Goal: Check status: Check status

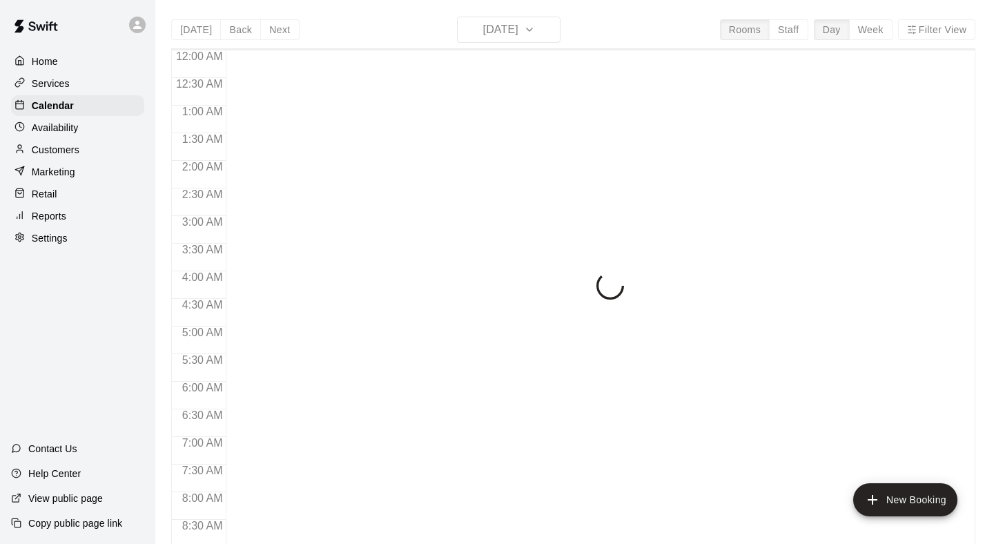
scroll to position [471, 0]
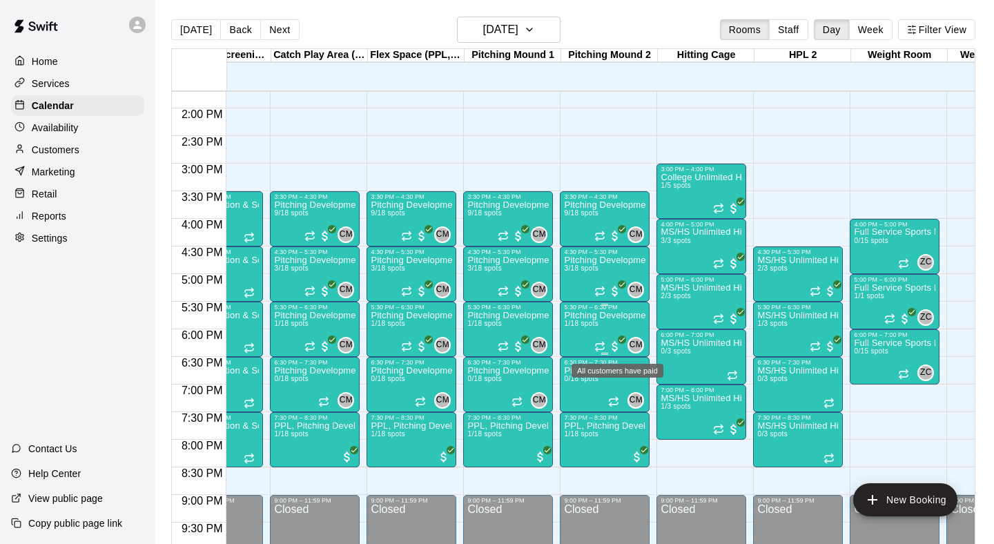
scroll to position [758, 55]
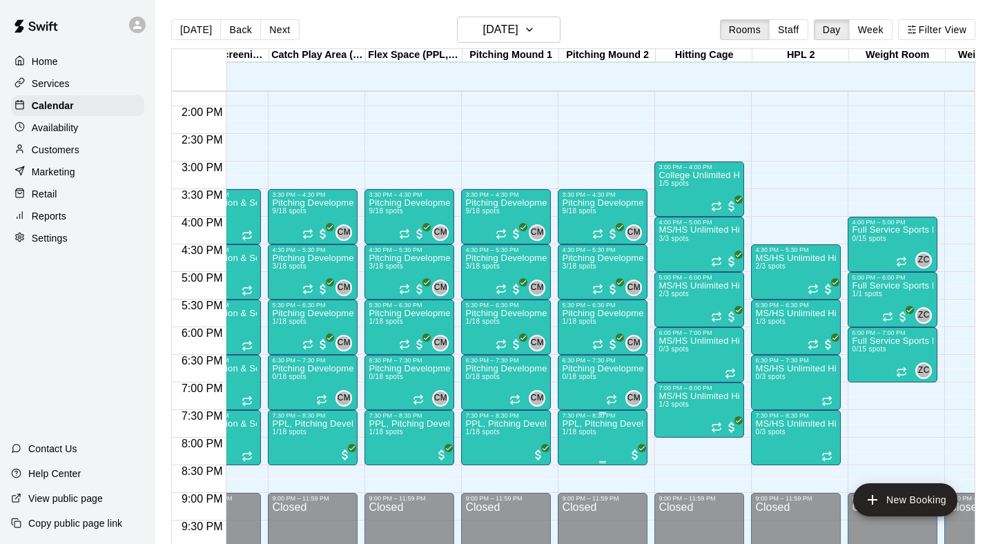
click at [570, 462] on img "edit" at bounding box center [577, 467] width 16 height 16
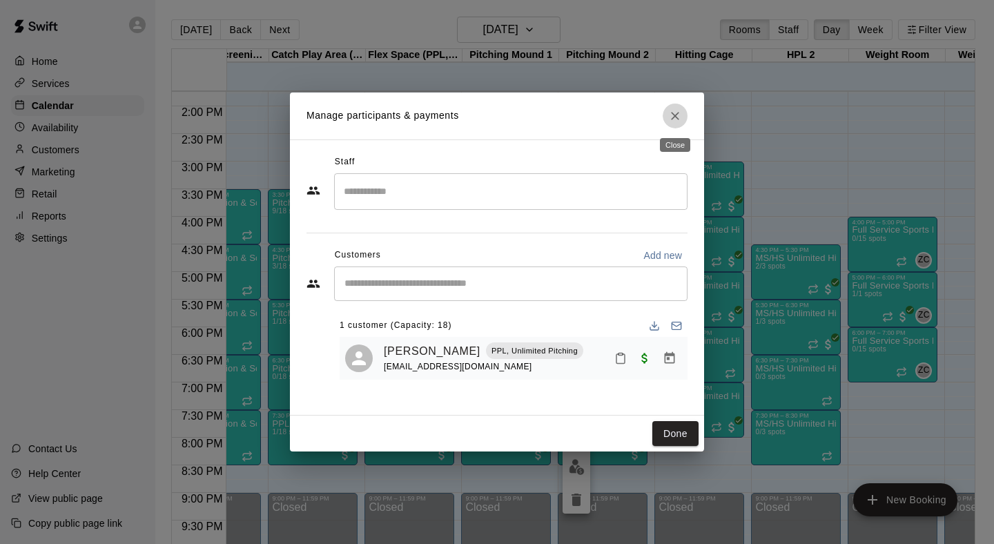
click at [674, 121] on icon "Close" at bounding box center [675, 116] width 14 height 14
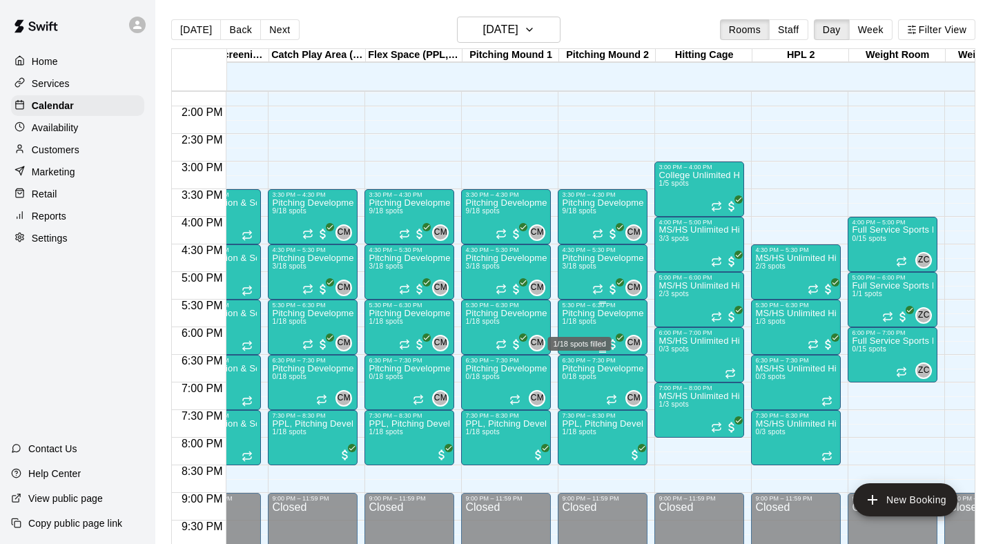
click at [578, 324] on span "1/18 spots" at bounding box center [579, 321] width 34 height 8
click at [575, 361] on img "edit" at bounding box center [577, 365] width 16 height 16
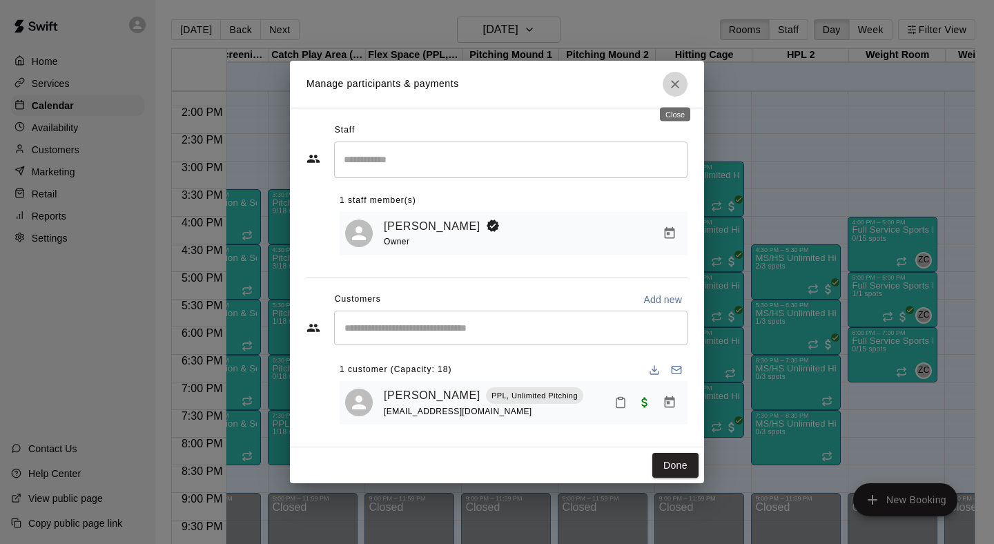
click at [676, 84] on icon "Close" at bounding box center [675, 84] width 8 height 8
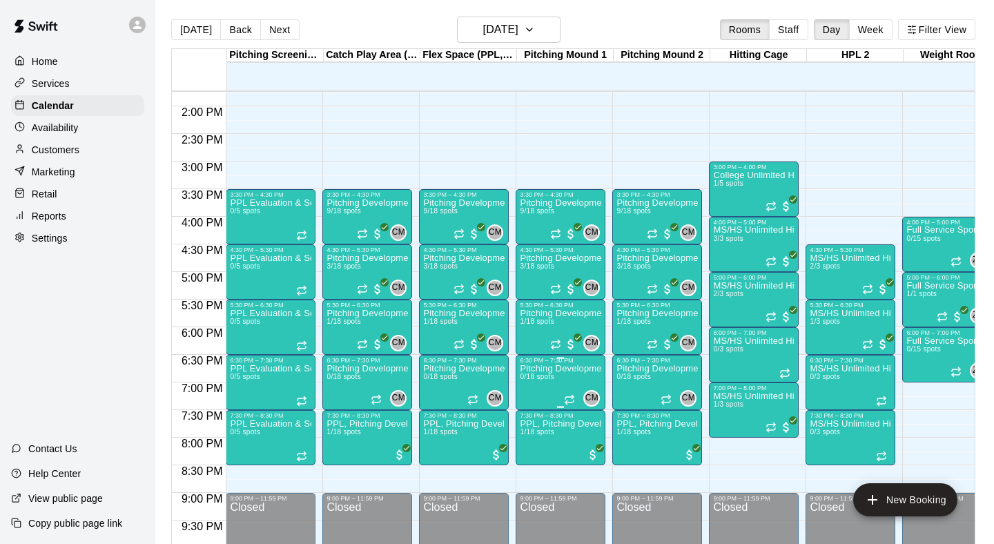
scroll to position [758, 0]
click at [460, 209] on div "Pitching Development Session, PPL [GEOGRAPHIC_DATA] 9/18 spots" at bounding box center [463, 470] width 81 height 544
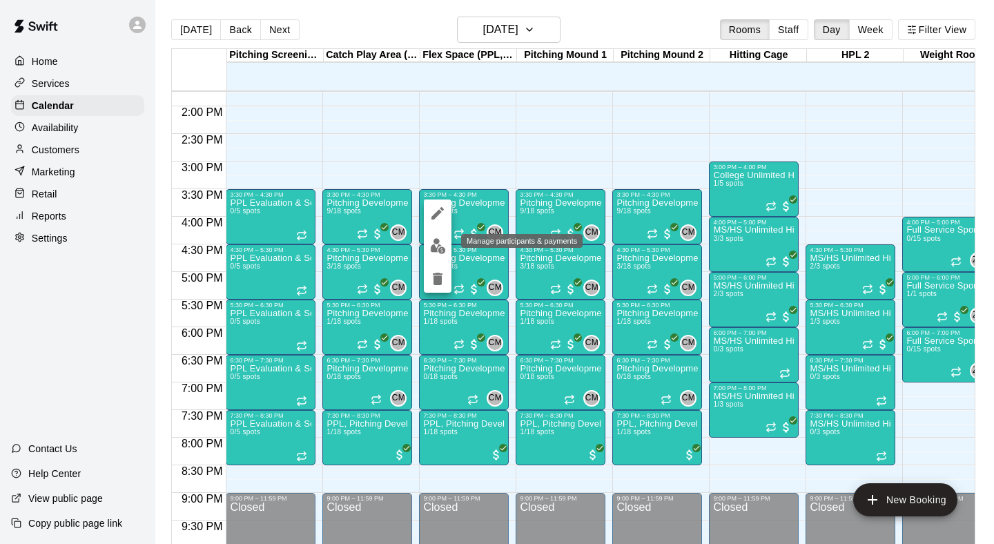
click at [430, 247] on img "edit" at bounding box center [438, 246] width 16 height 16
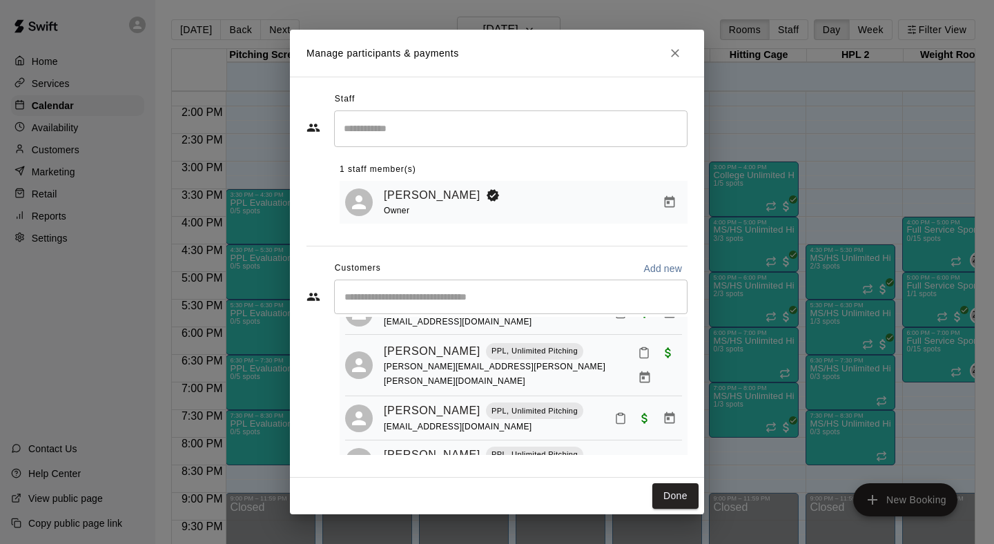
scroll to position [310, 0]
click at [671, 56] on icon "Close" at bounding box center [675, 53] width 14 height 14
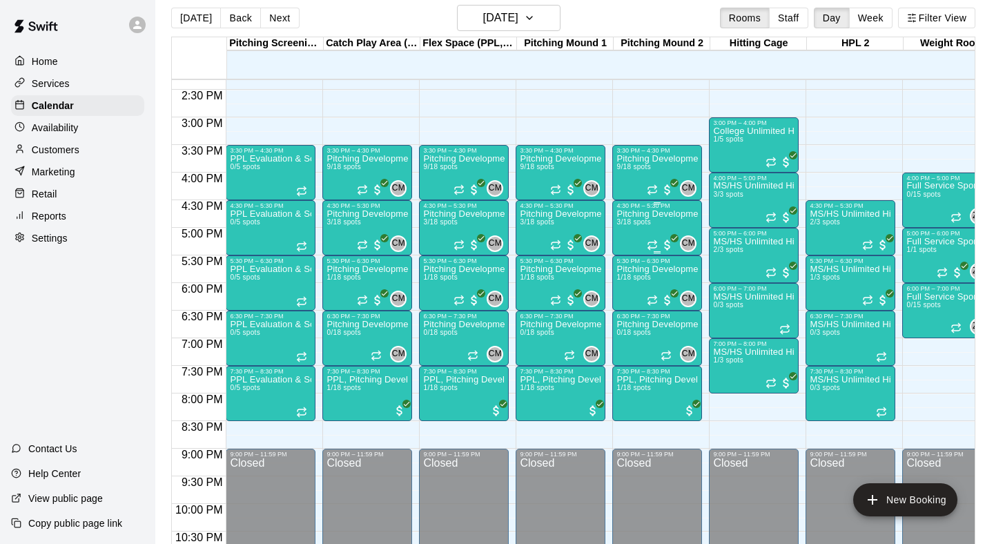
scroll to position [796, 0]
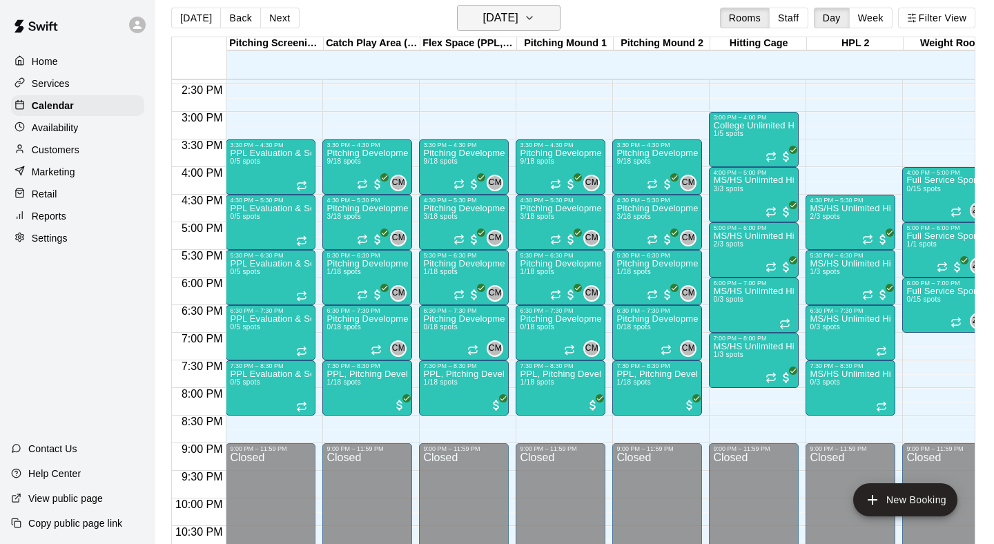
click at [483, 15] on h6 "[DATE]" at bounding box center [500, 17] width 35 height 19
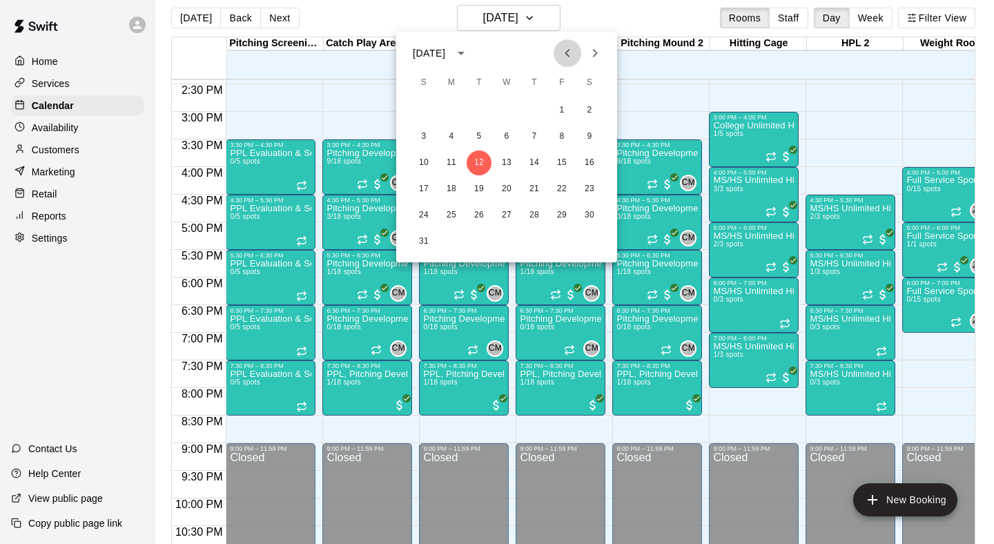
click at [573, 57] on icon "Previous month" at bounding box center [567, 53] width 17 height 17
click at [458, 217] on button "28" at bounding box center [451, 215] width 25 height 25
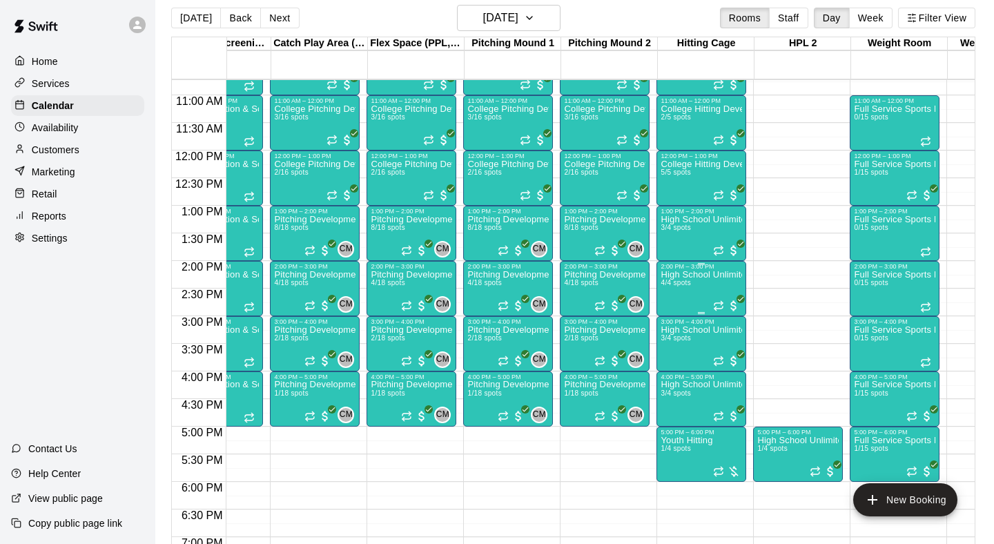
scroll to position [597, 52]
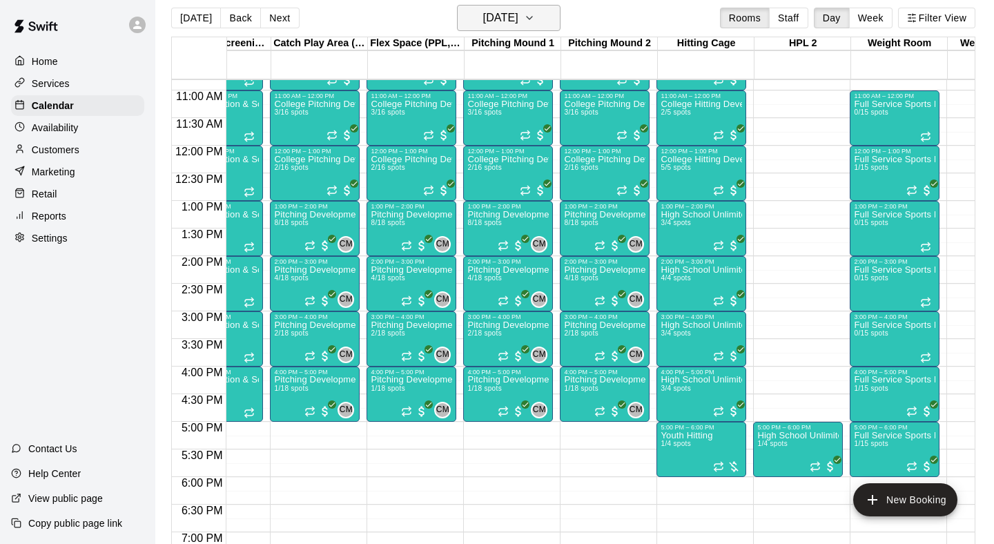
click at [518, 12] on h6 "[DATE]" at bounding box center [500, 17] width 35 height 19
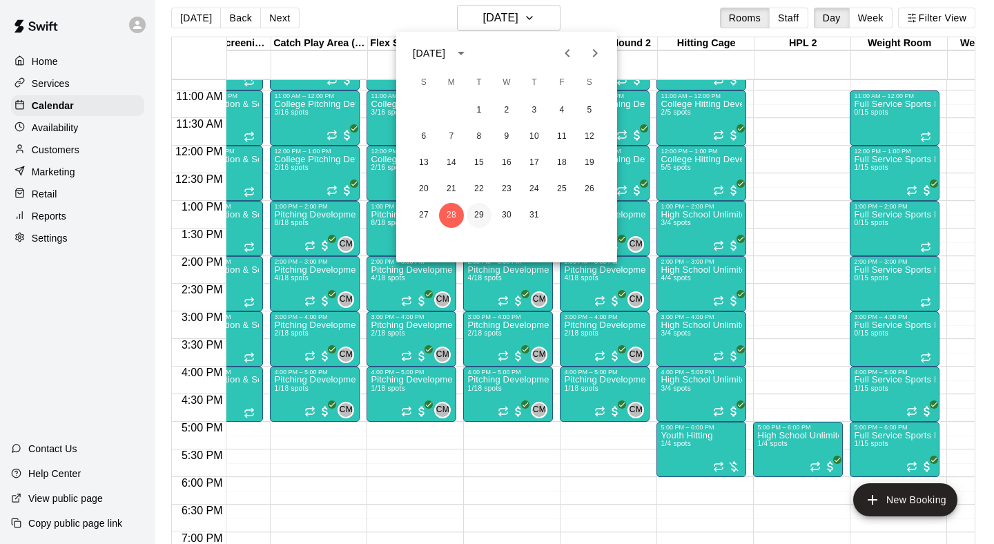
click at [482, 213] on button "29" at bounding box center [478, 215] width 25 height 25
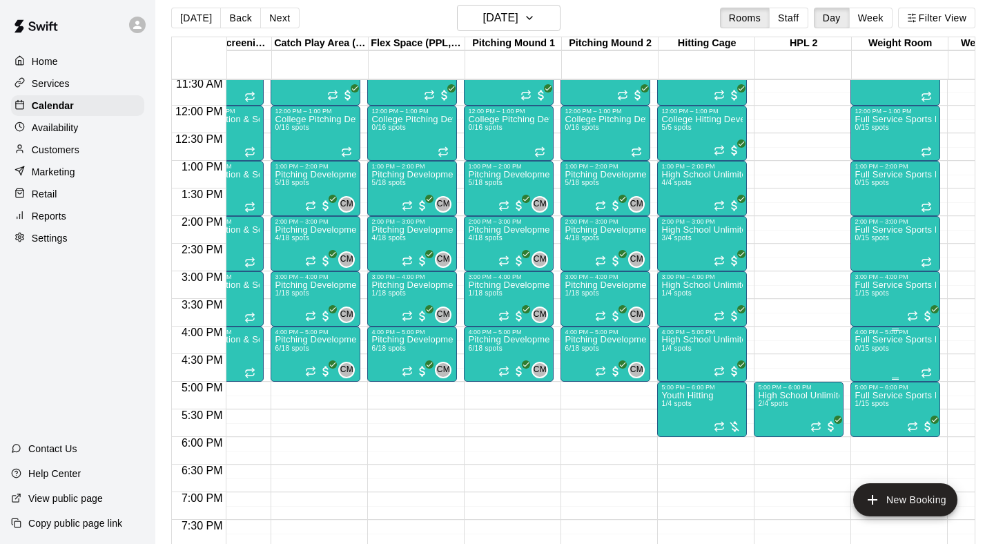
scroll to position [0, 52]
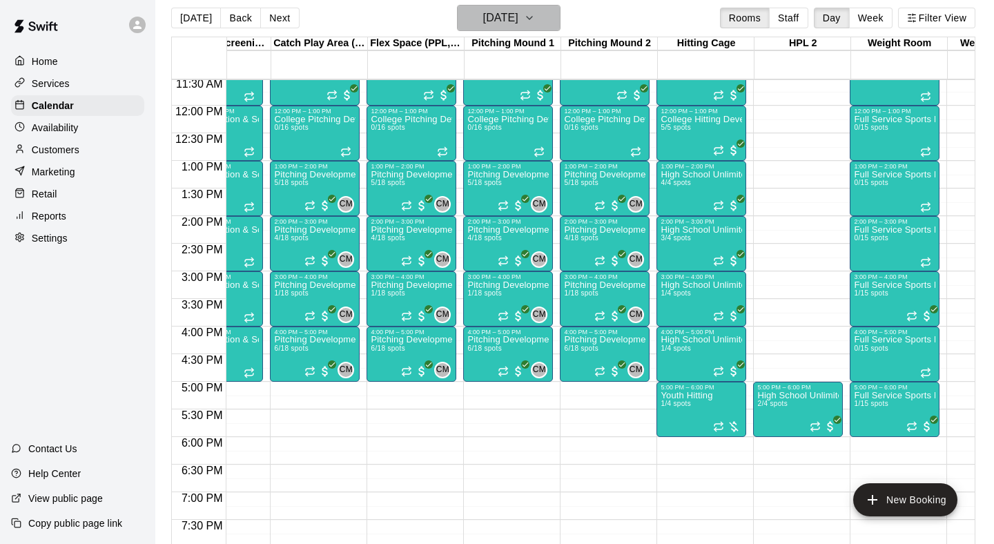
click at [540, 15] on button "[DATE]" at bounding box center [509, 18] width 104 height 26
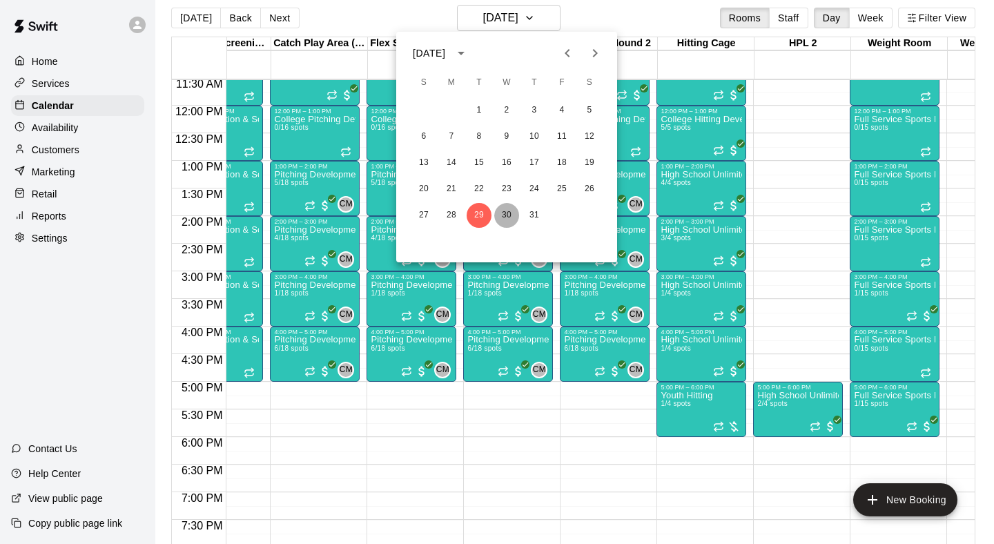
click at [504, 220] on button "30" at bounding box center [506, 215] width 25 height 25
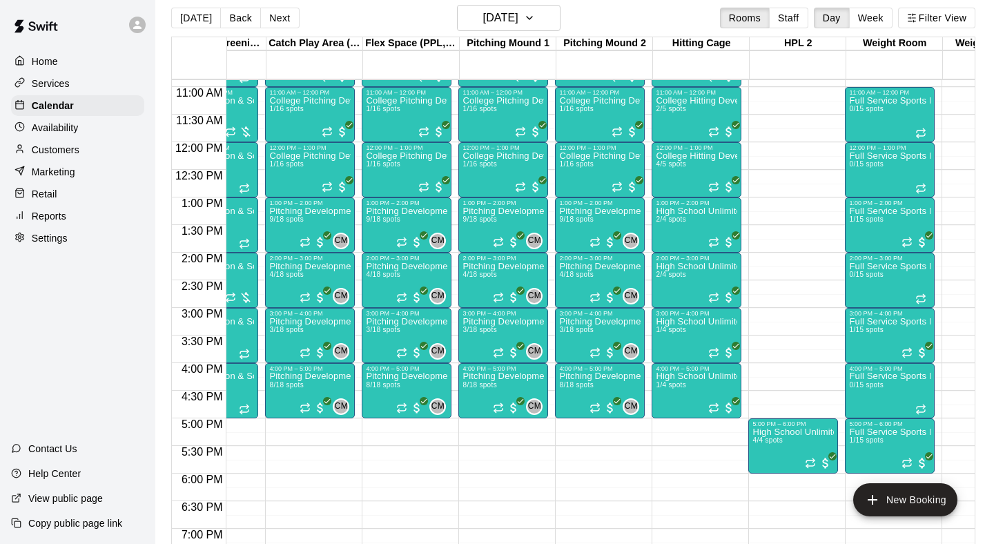
scroll to position [622, 57]
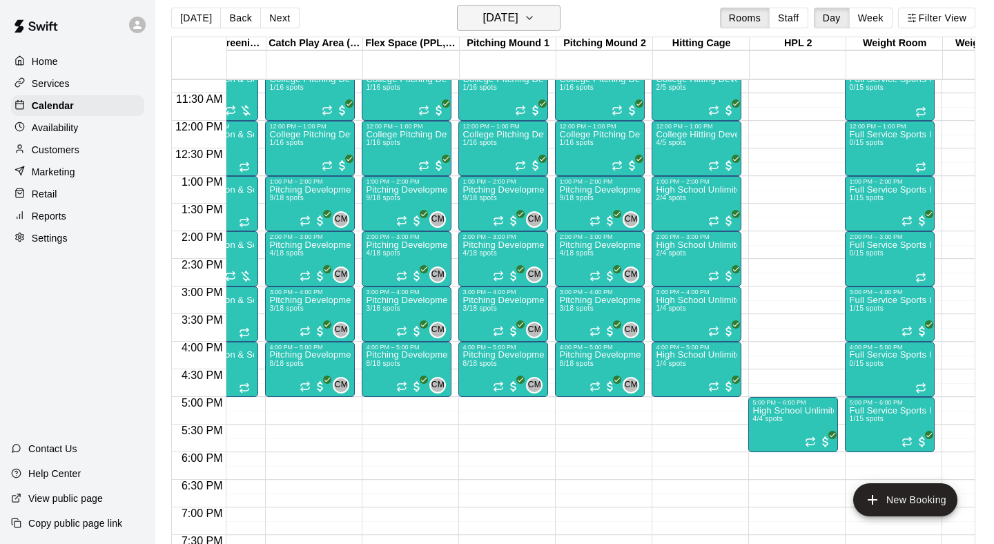
click at [547, 15] on button "[DATE]" at bounding box center [509, 18] width 104 height 26
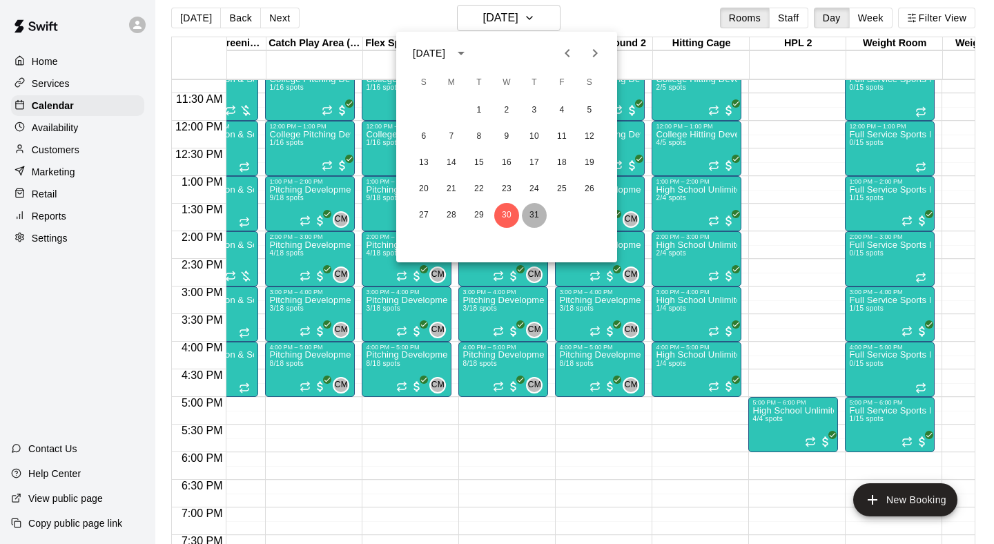
click at [537, 217] on button "31" at bounding box center [534, 215] width 25 height 25
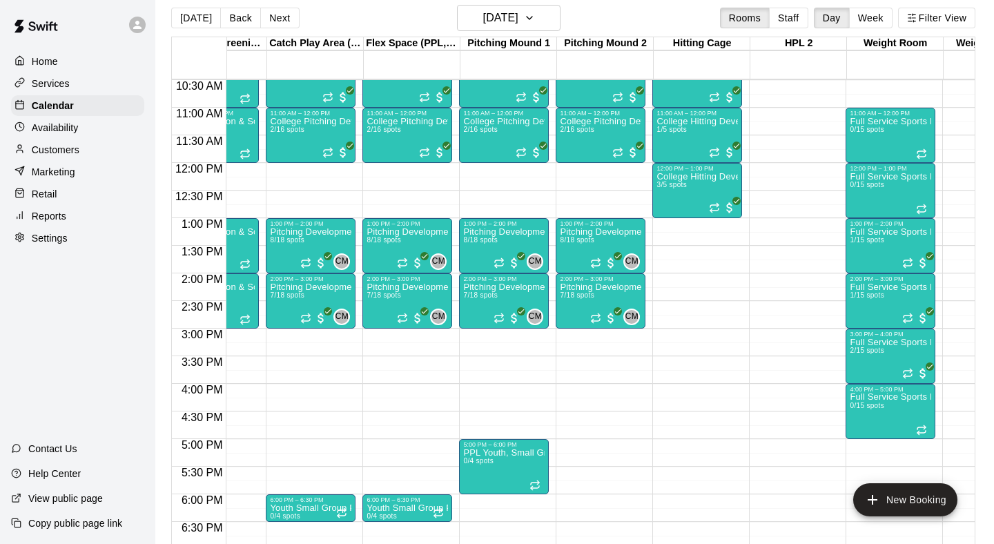
scroll to position [579, 57]
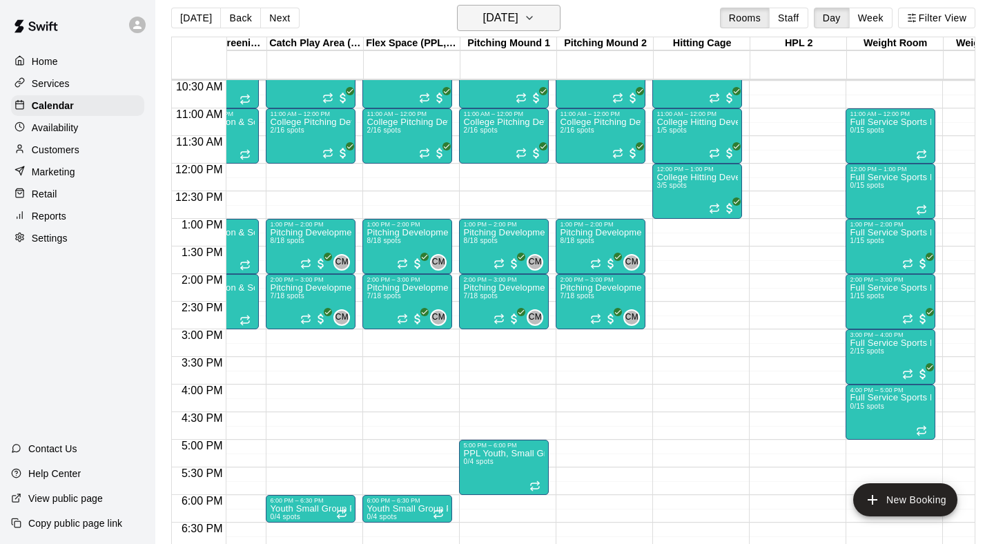
click at [512, 17] on h6 "[DATE]" at bounding box center [500, 17] width 35 height 19
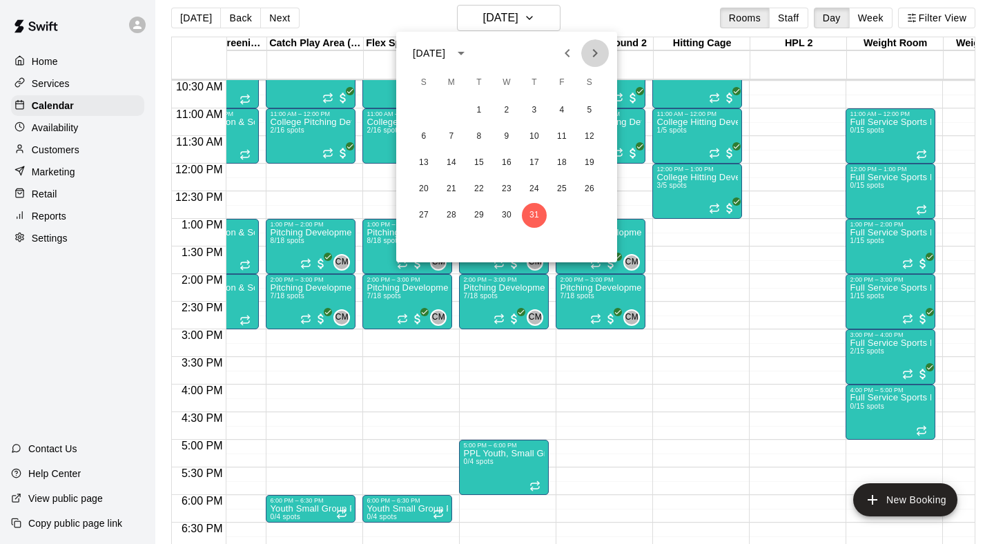
click at [597, 52] on icon "Next month" at bounding box center [595, 53] width 5 height 8
click at [556, 109] on button "1" at bounding box center [561, 110] width 25 height 25
